Goal: Transaction & Acquisition: Purchase product/service

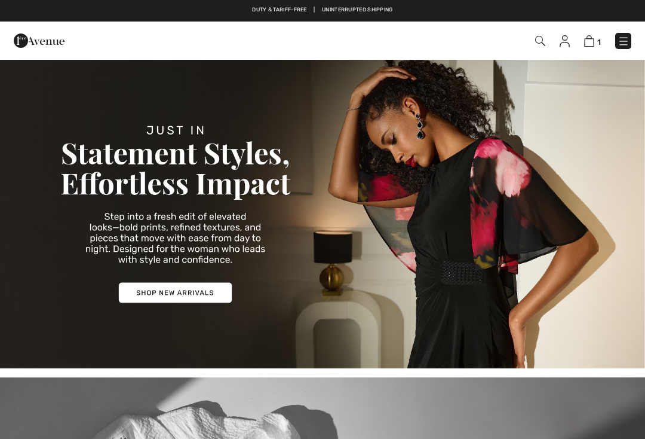
checkbox input "true"
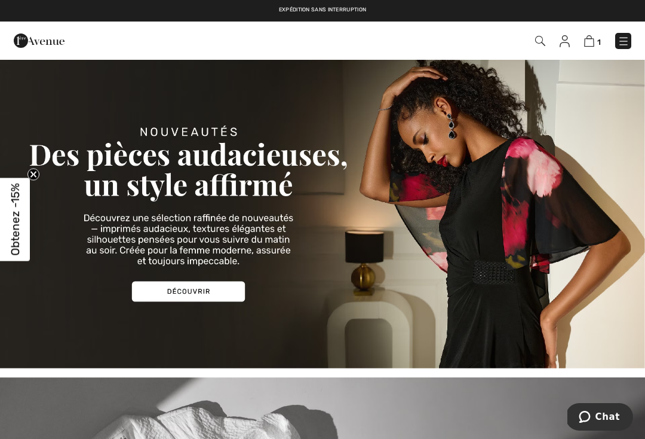
click at [594, 44] on img at bounding box center [590, 40] width 10 height 11
